Goal: Transaction & Acquisition: Purchase product/service

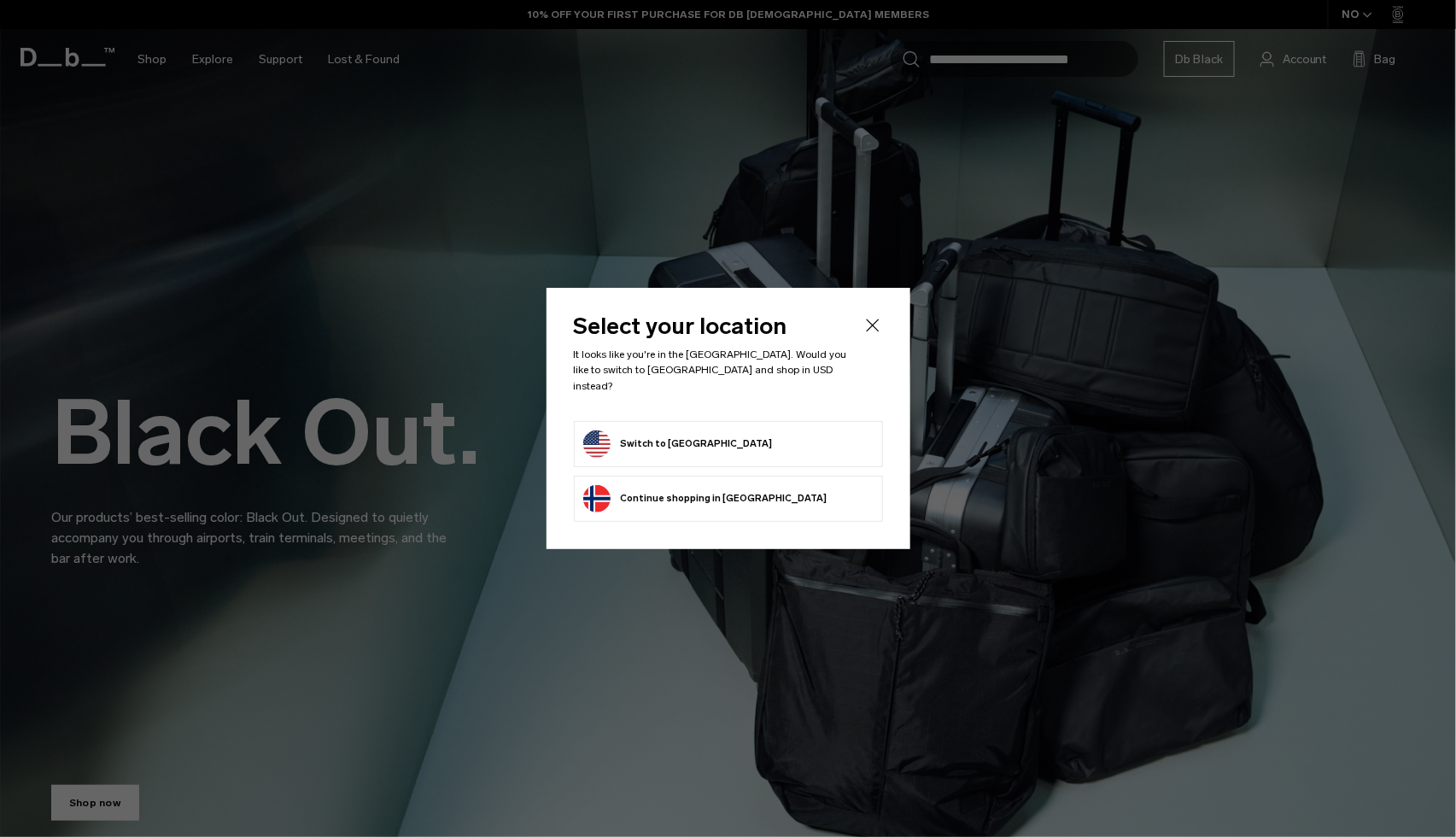
click at [807, 437] on form "Switch to United States" at bounding box center [728, 445] width 290 height 28
click at [646, 439] on button "Switch to United States" at bounding box center [678, 445] width 189 height 28
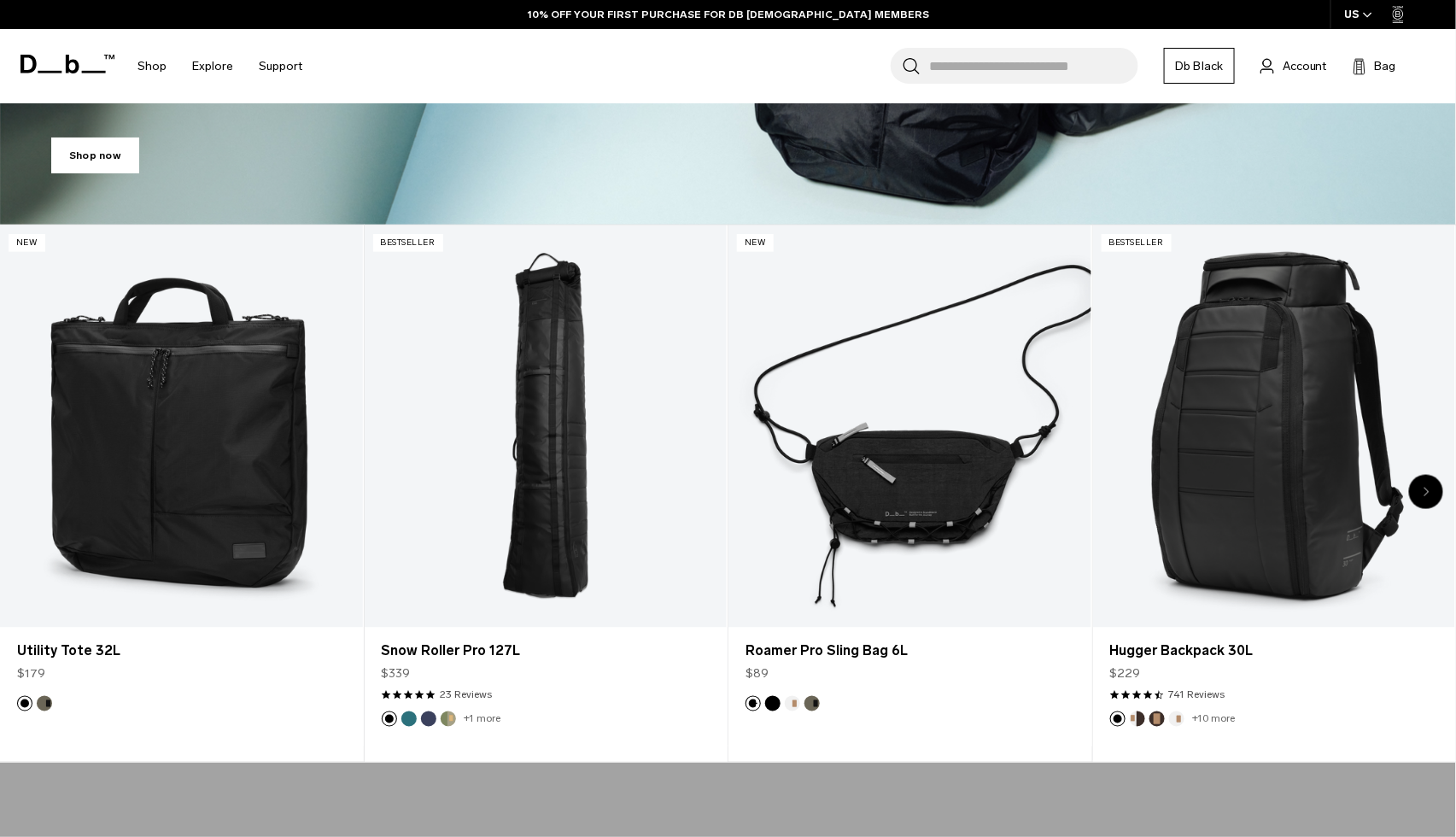
scroll to position [649, 0]
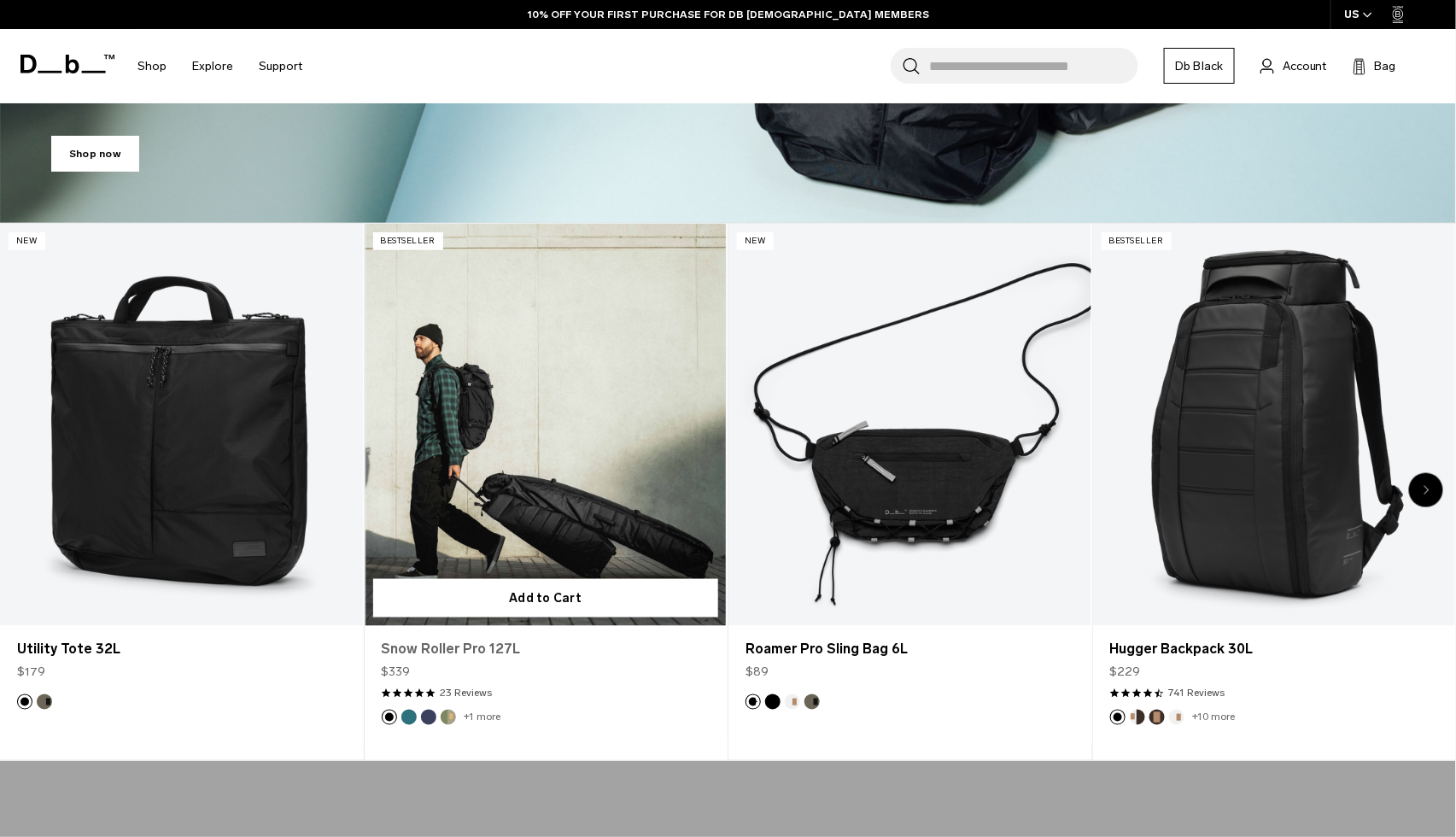
click at [492, 659] on link "Snow Roller Pro 127L" at bounding box center [547, 649] width 329 height 20
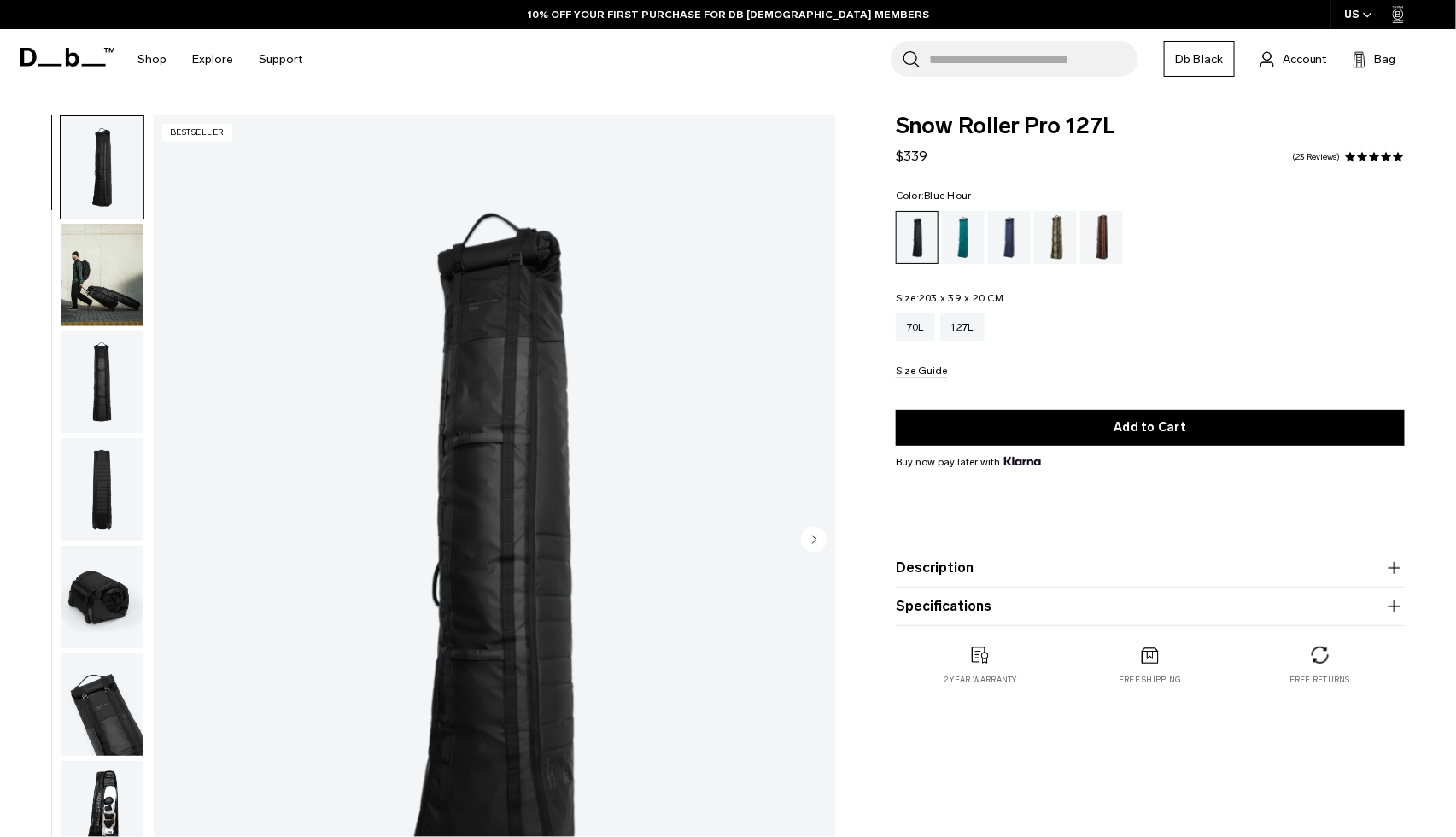
click at [1010, 227] on div "Blue Hour" at bounding box center [1010, 238] width 43 height 53
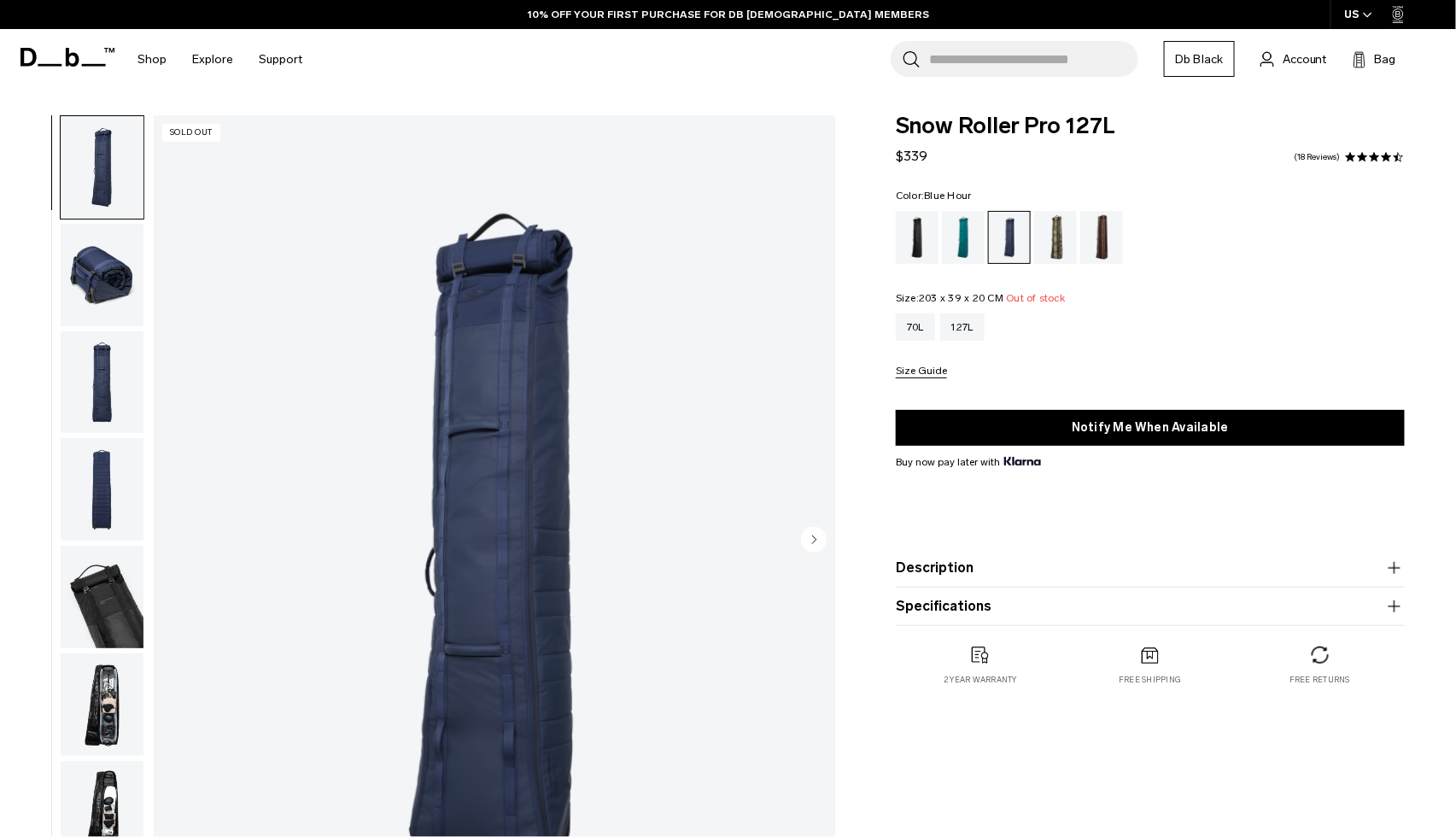
click at [914, 241] on div "Black Out" at bounding box center [917, 238] width 43 height 53
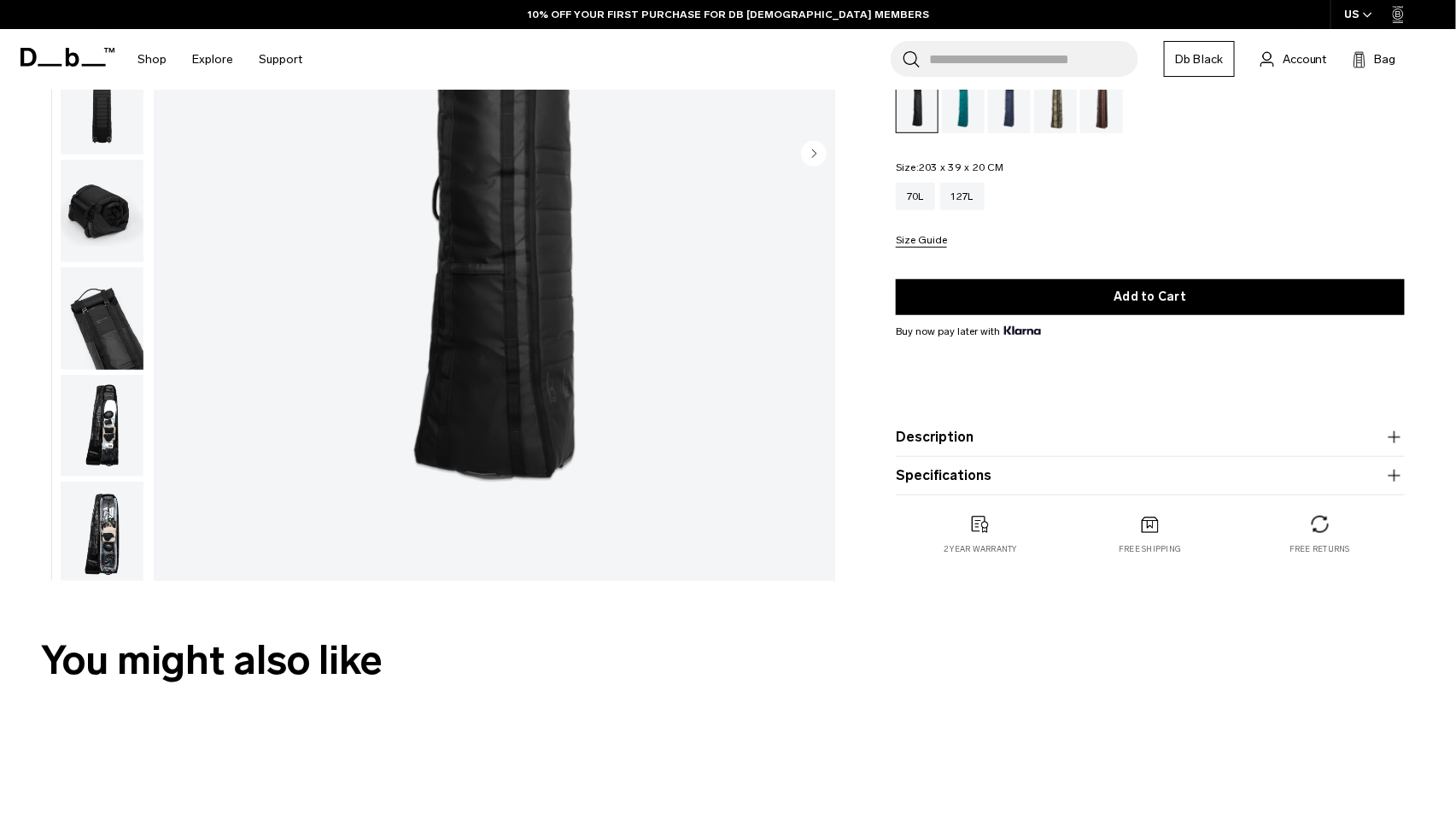
click at [992, 429] on button "Description" at bounding box center [1150, 437] width 509 height 20
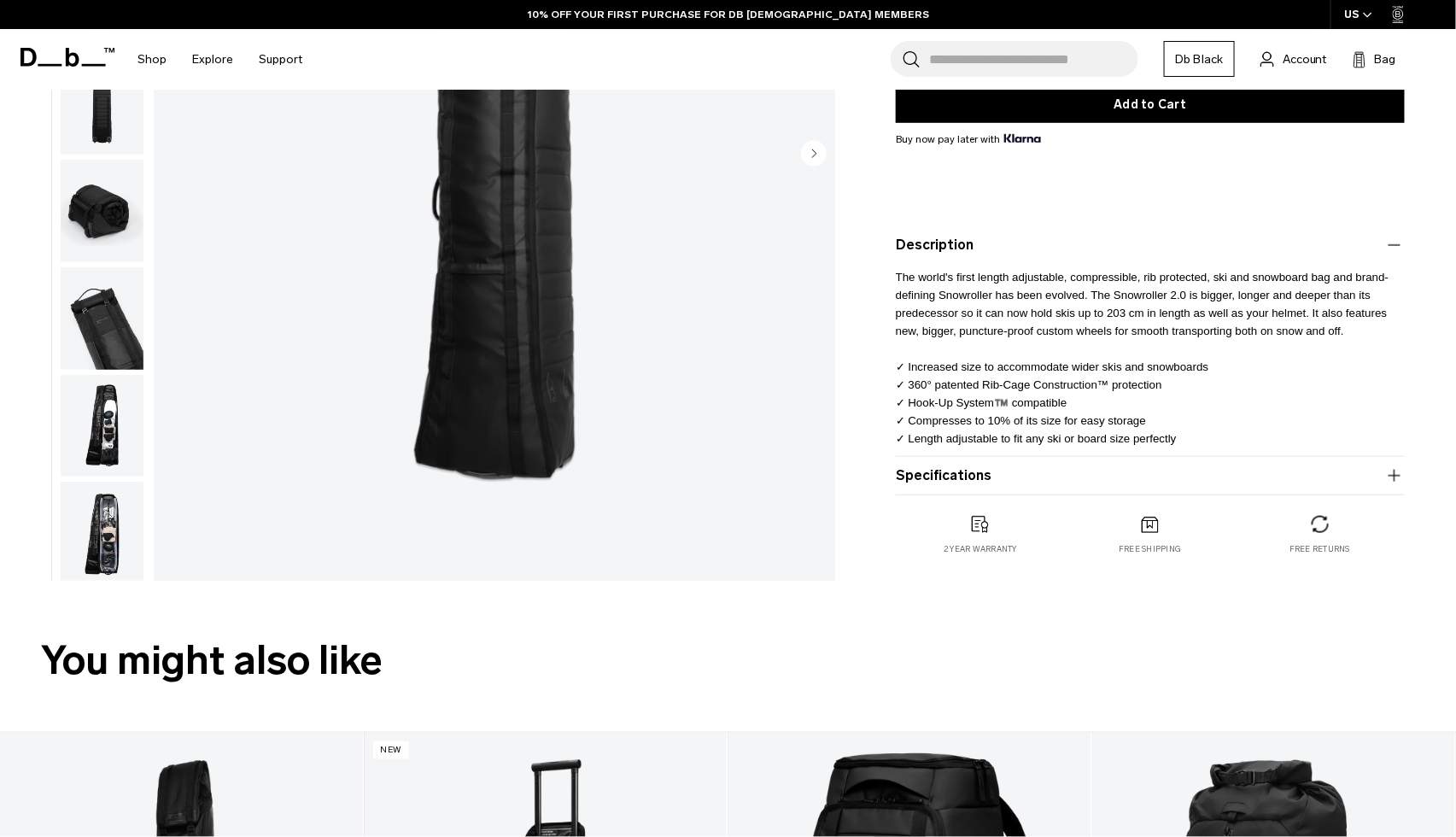
click at [987, 469] on button "Specifications" at bounding box center [1150, 476] width 509 height 20
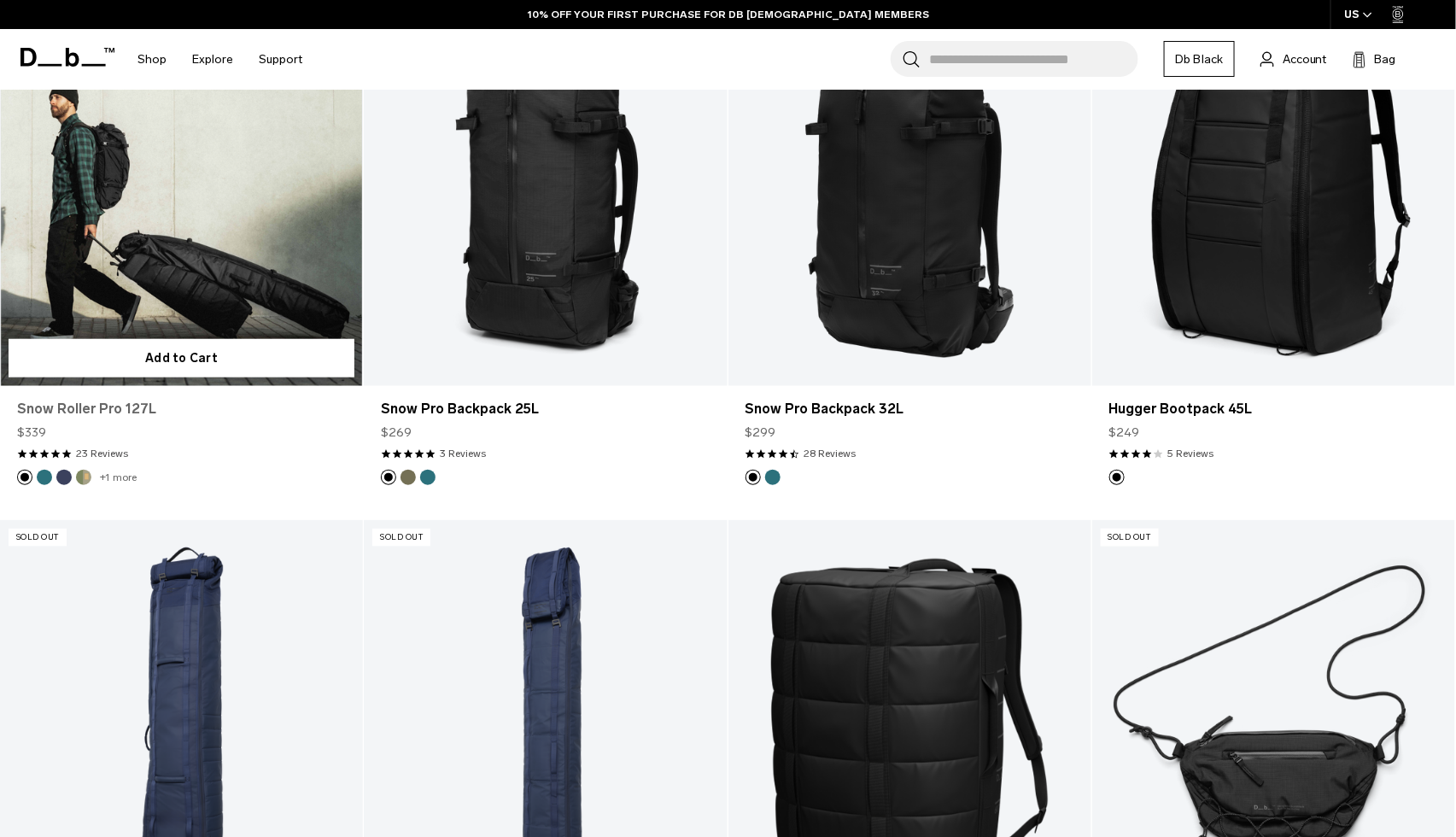
click at [93, 414] on link "Snow Roller Pro 127L" at bounding box center [182, 409] width 329 height 20
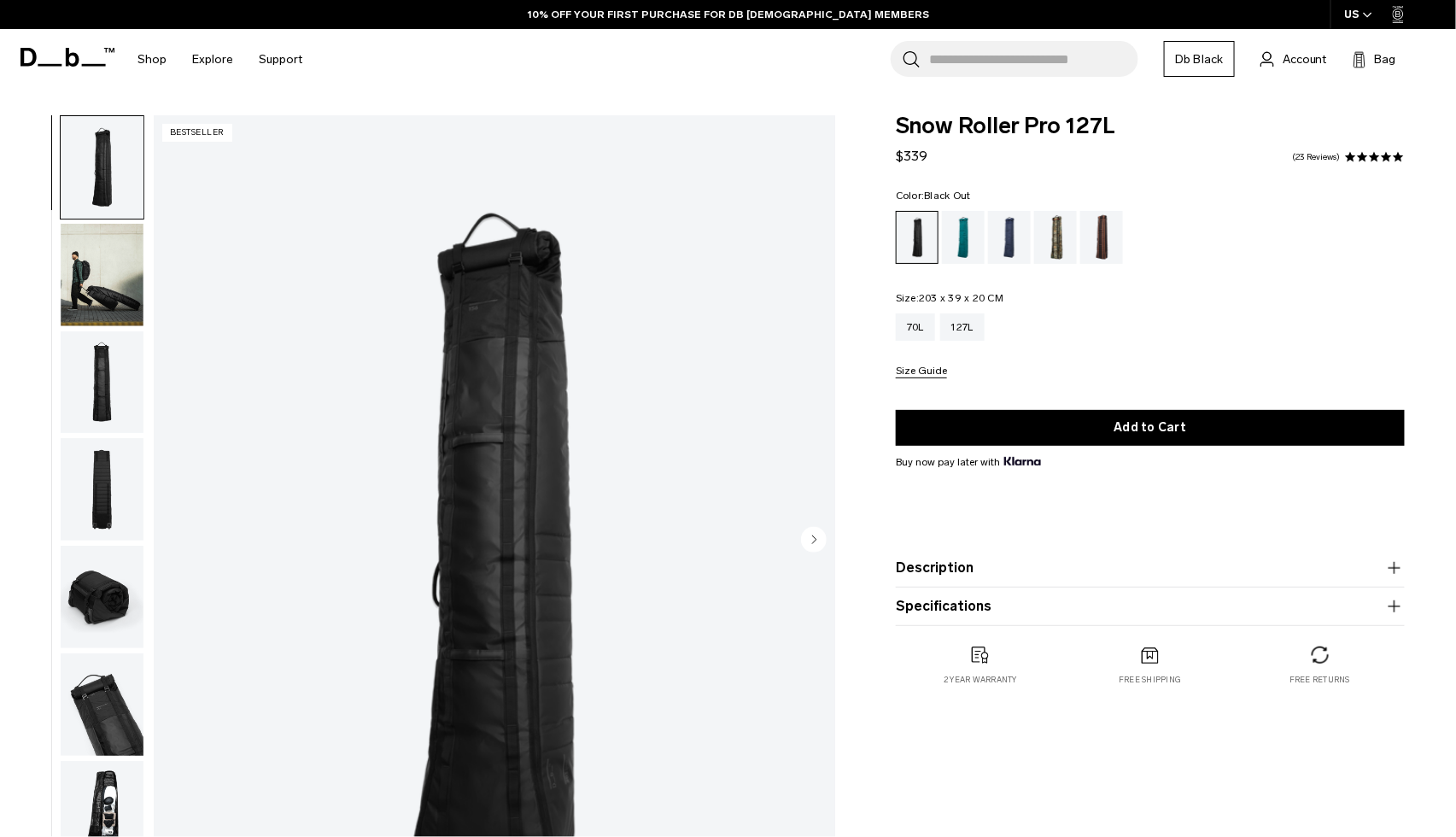
click at [976, 128] on span "Snow Roller Pro 127L" at bounding box center [1150, 126] width 509 height 22
copy div "Snow Roller Pro 127L"
